Goal: Use online tool/utility: Utilize a website feature to perform a specific function

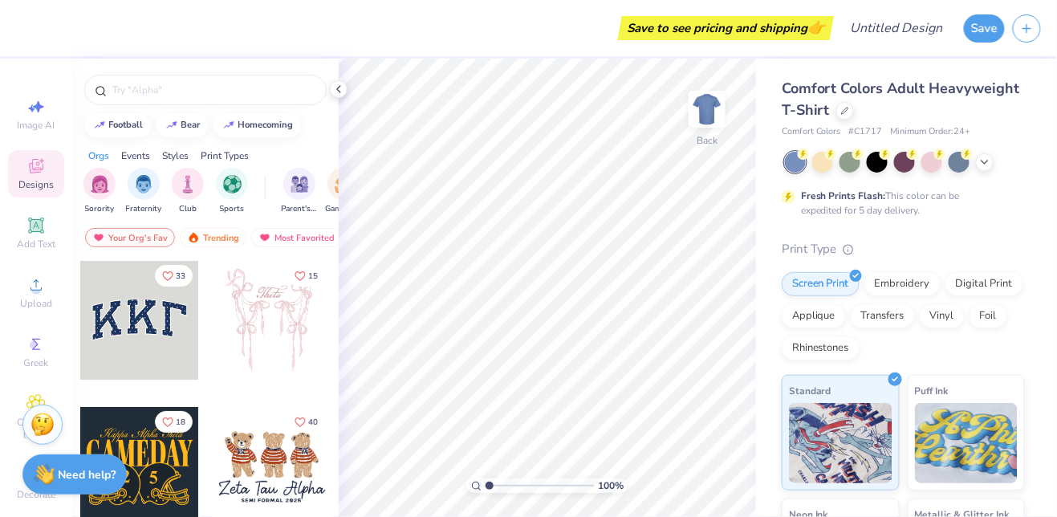
click at [254, 341] on div at bounding box center [272, 320] width 119 height 119
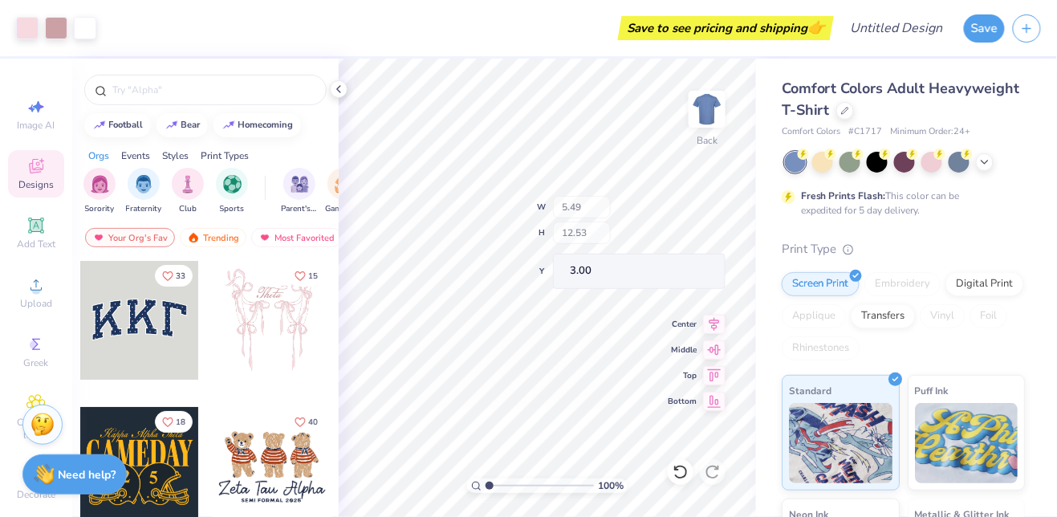
type input "5.43"
type input "12.53"
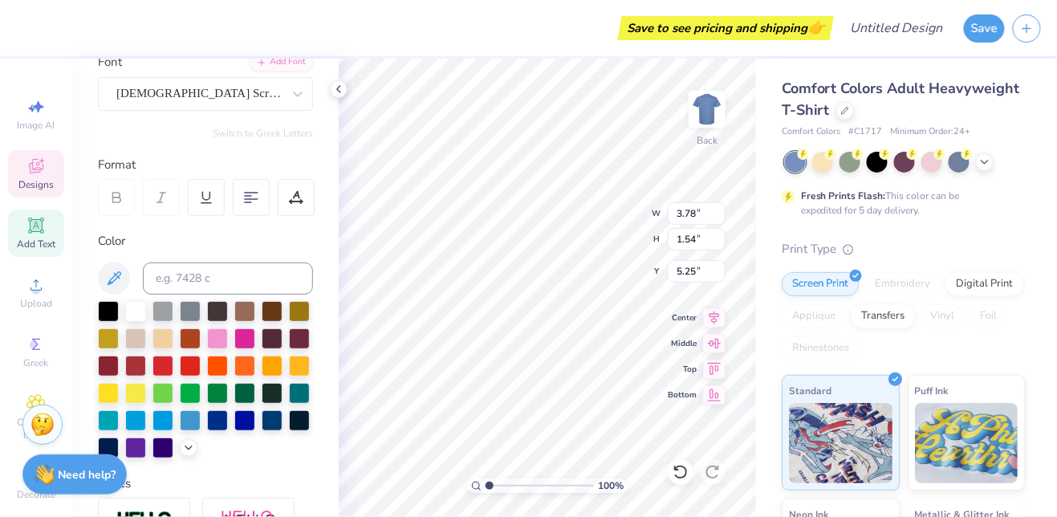
scroll to position [132, 0]
click at [30, 354] on icon at bounding box center [35, 344] width 19 height 19
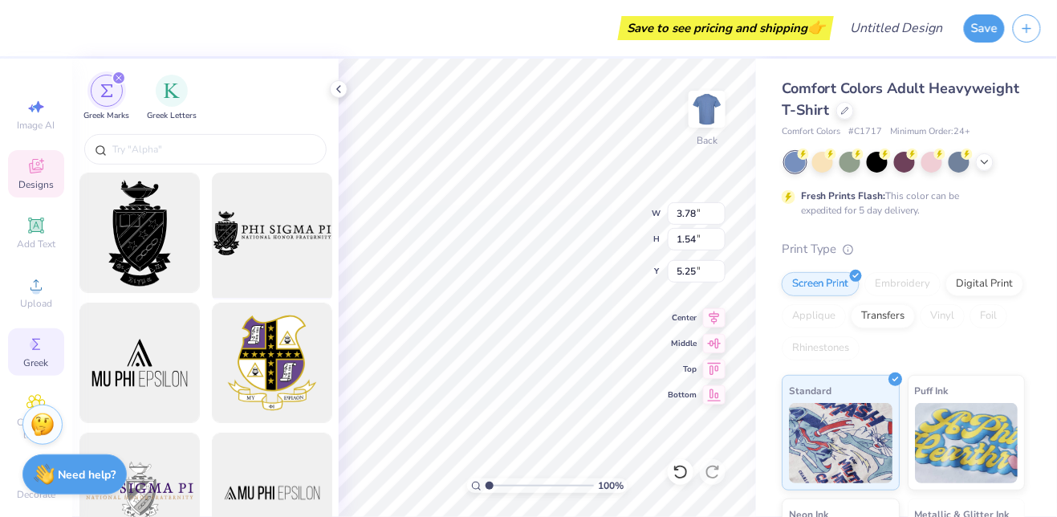
click at [258, 272] on div at bounding box center [271, 233] width 132 height 132
type input "14.17"
type input "5.38"
type input "3.00"
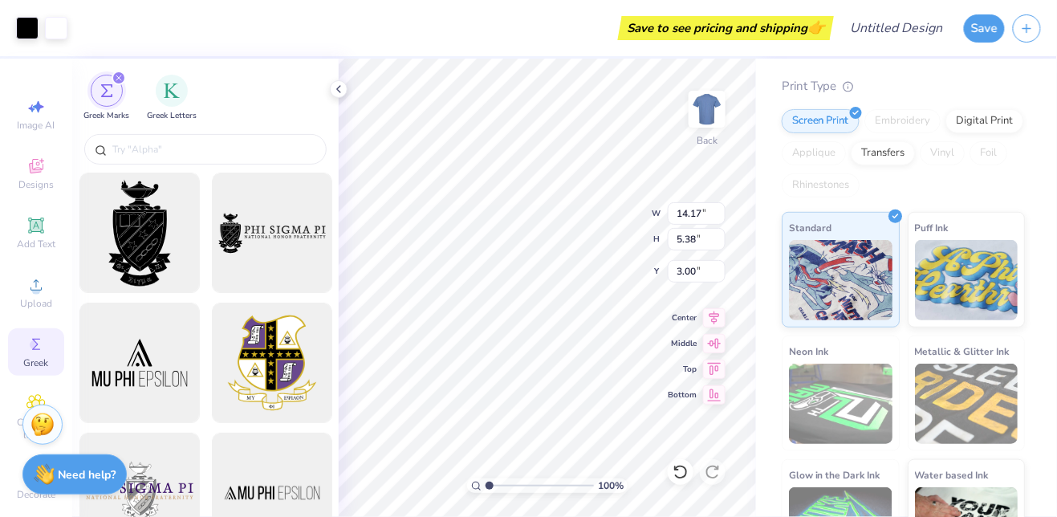
scroll to position [220, 0]
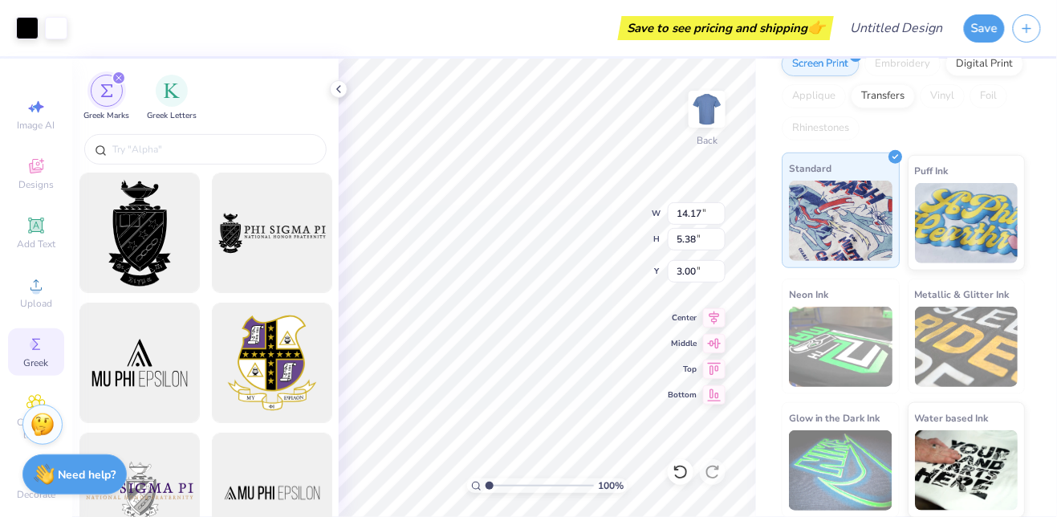
click at [858, 214] on img at bounding box center [841, 221] width 104 height 80
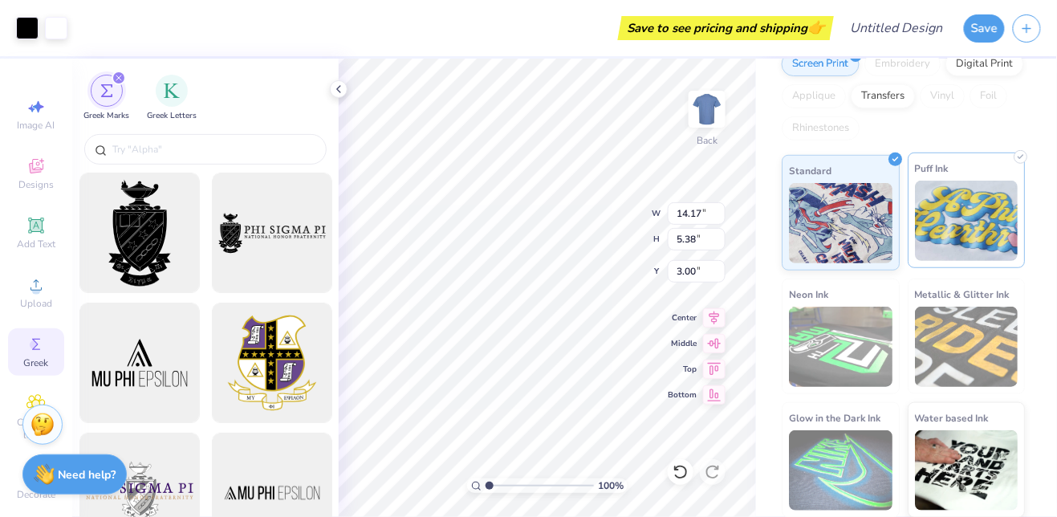
scroll to position [219, 0]
click at [938, 205] on img at bounding box center [967, 221] width 104 height 80
click at [949, 201] on img at bounding box center [967, 221] width 104 height 80
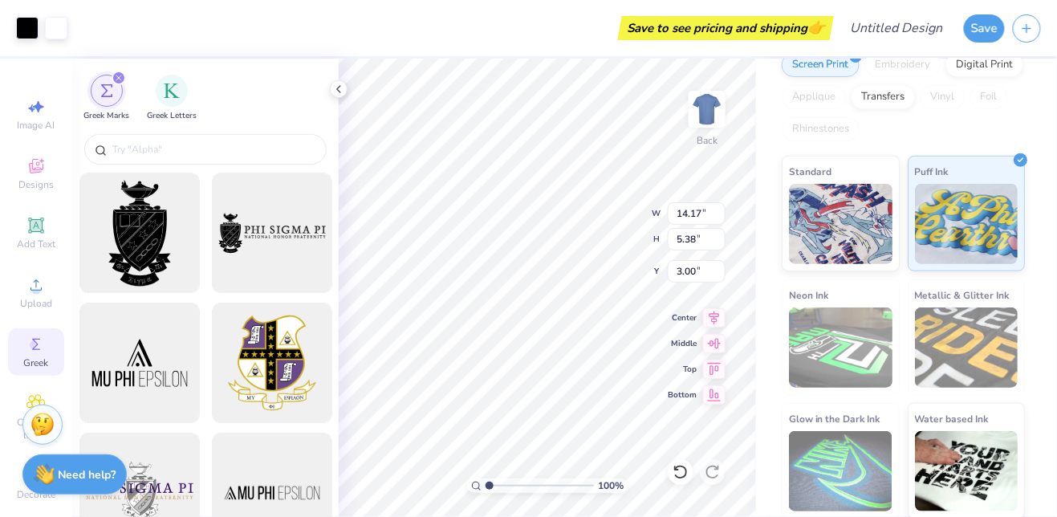
click at [823, 310] on img at bounding box center [841, 347] width 104 height 80
click at [827, 345] on img at bounding box center [841, 347] width 104 height 80
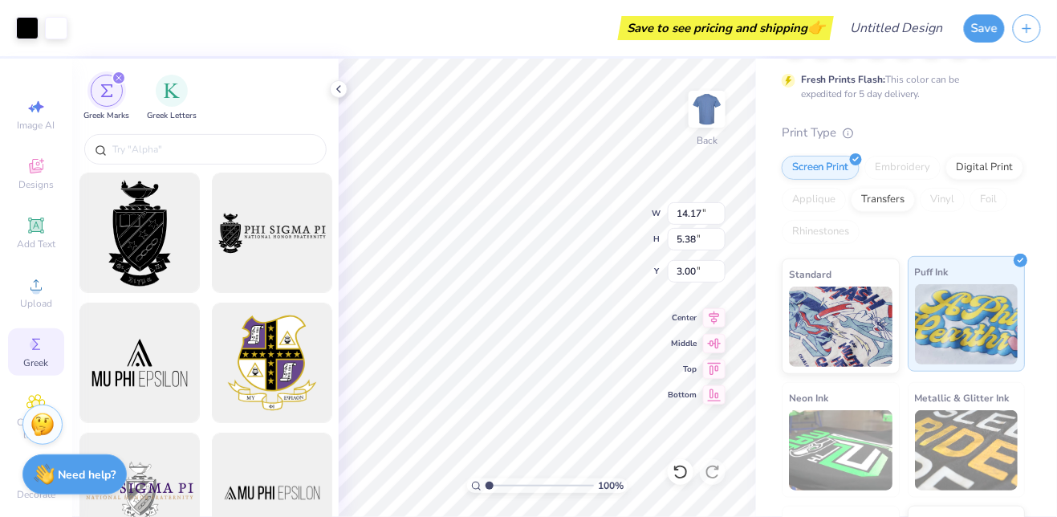
scroll to position [220, 0]
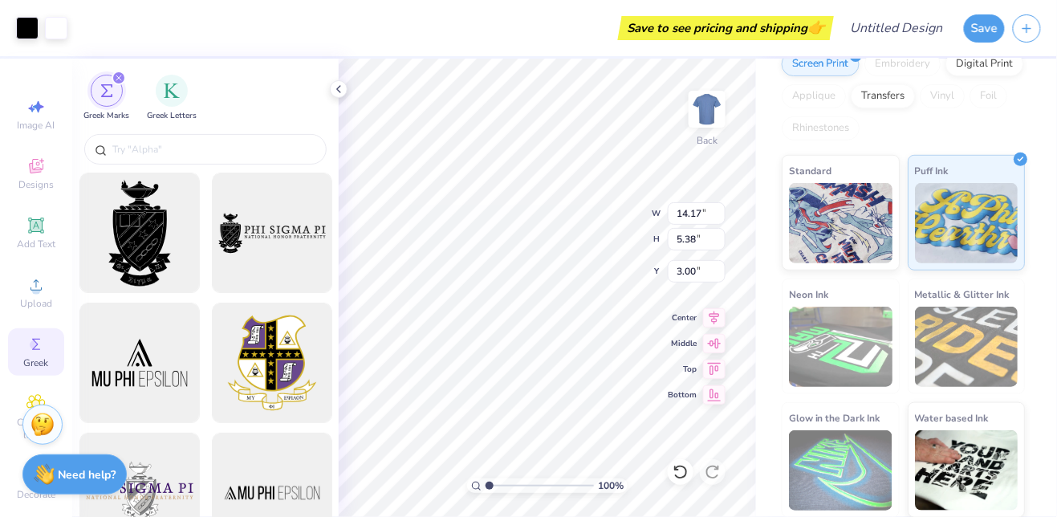
click at [960, 387] on div "Metallic & Glitter Ink" at bounding box center [967, 336] width 118 height 116
click at [982, 430] on img at bounding box center [967, 470] width 104 height 80
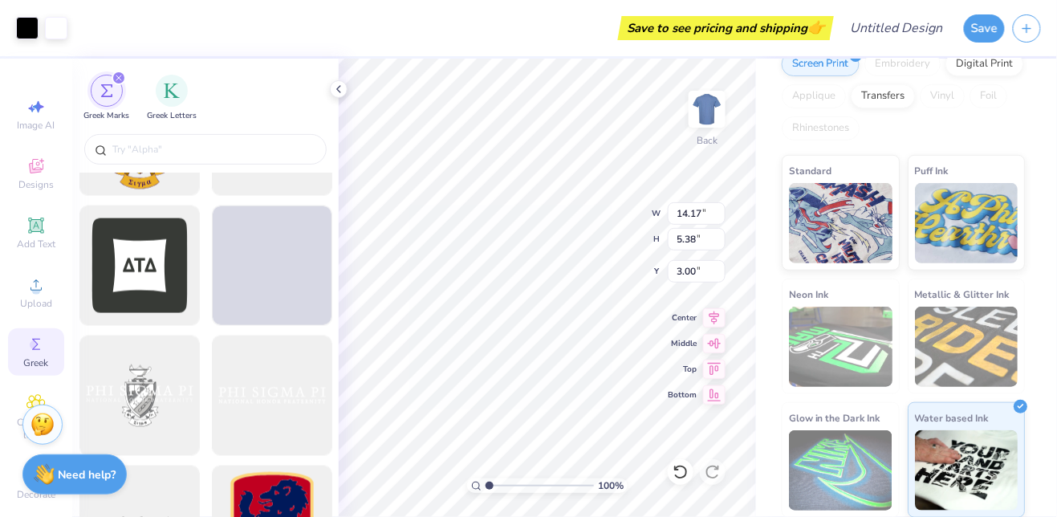
scroll to position [632, 0]
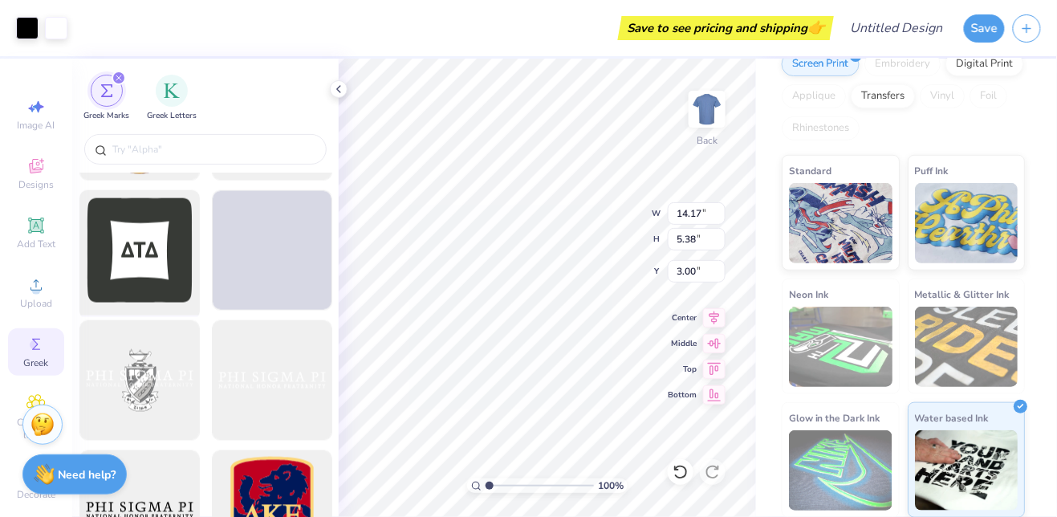
click at [155, 284] on div at bounding box center [139, 251] width 132 height 132
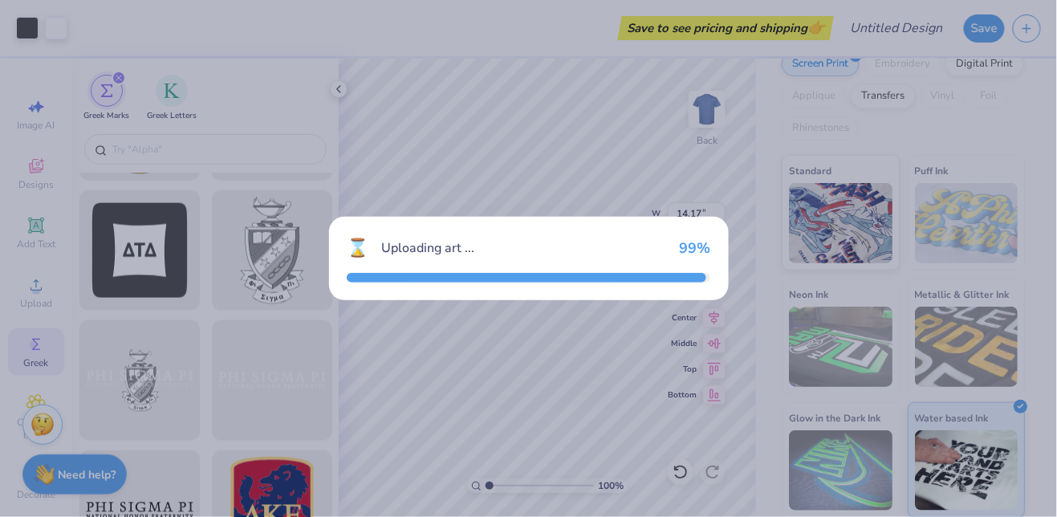
type input "14.15"
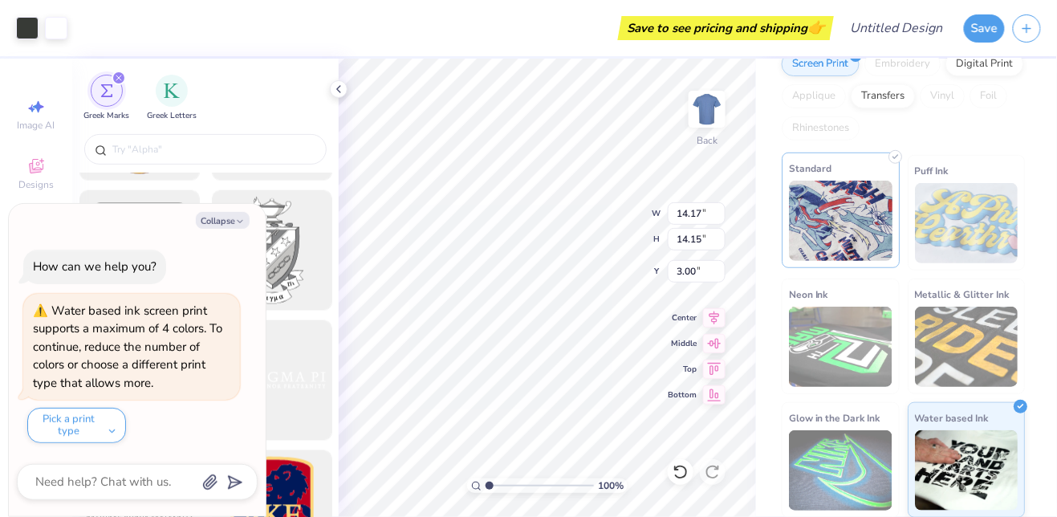
click at [847, 220] on img at bounding box center [841, 221] width 104 height 80
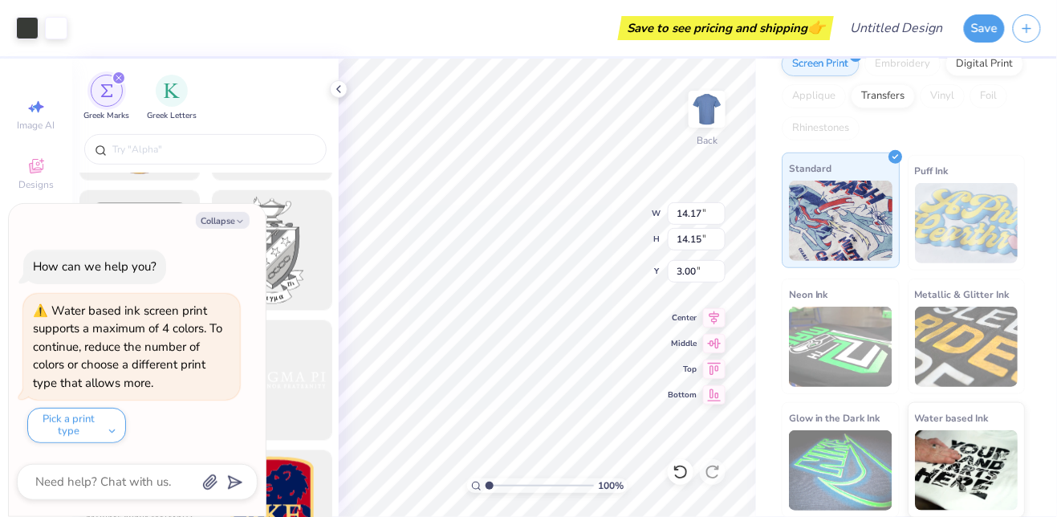
type textarea "x"
